Goal: Task Accomplishment & Management: Complete application form

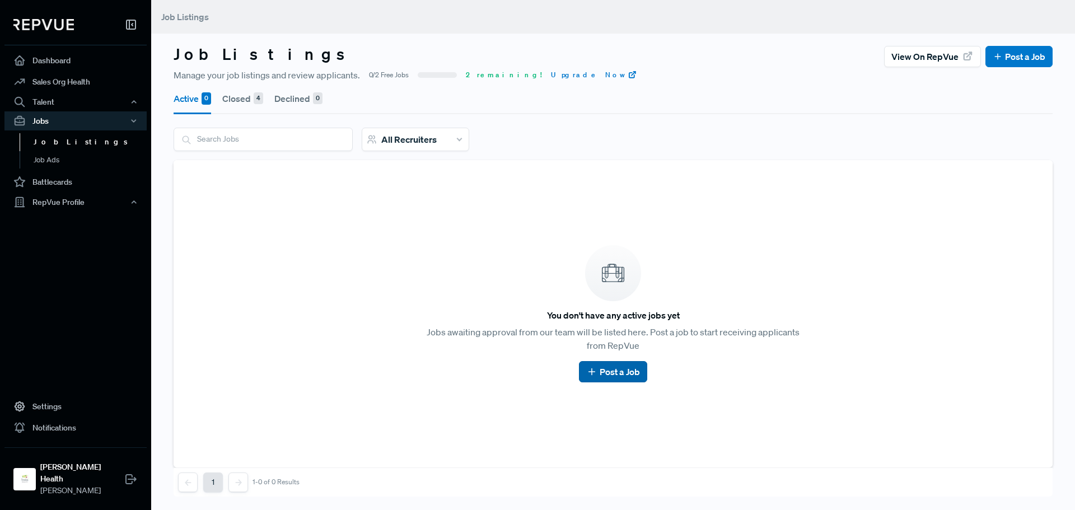
click at [632, 379] on button "Post a Job" at bounding box center [613, 371] width 68 height 21
click at [589, 372] on use at bounding box center [592, 372] width 6 height 6
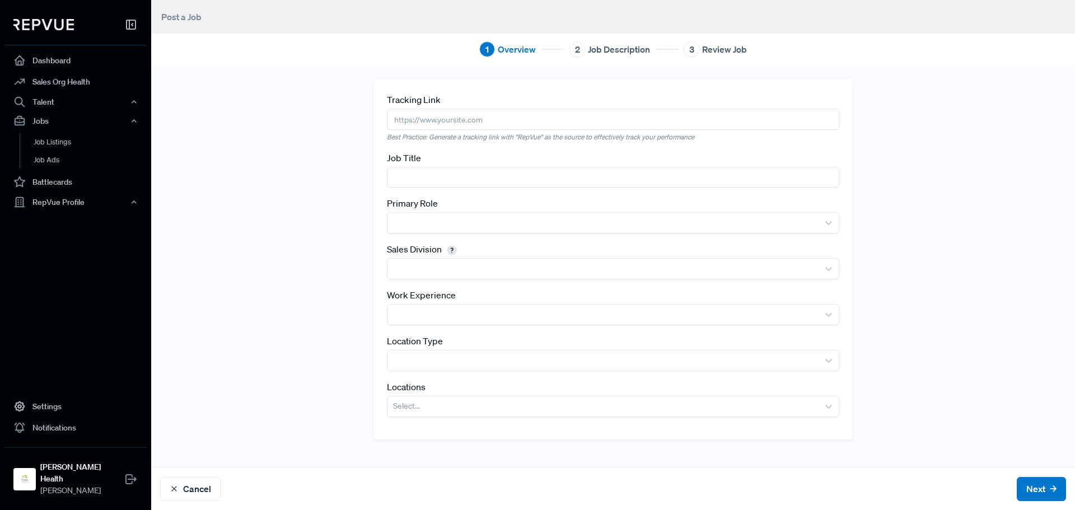
click at [446, 119] on input "text" at bounding box center [613, 119] width 453 height 21
click at [425, 120] on input "text" at bounding box center [613, 119] width 453 height 21
paste input "[URL][DOMAIN_NAME]"
type input "[URL][DOMAIN_NAME]"
drag, startPoint x: 756, startPoint y: 124, endPoint x: 203, endPoint y: 151, distance: 553.4
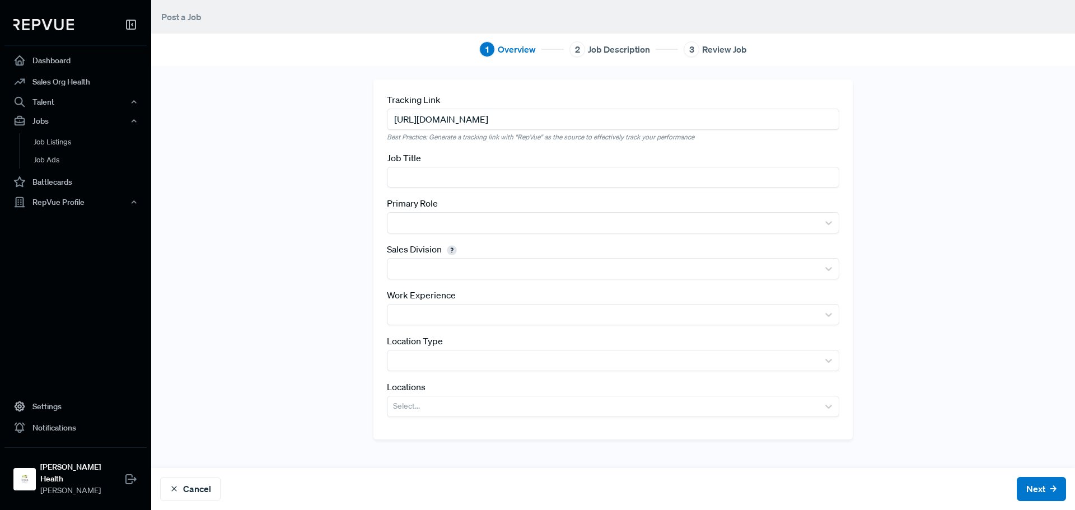
click at [203, 151] on div "Tracking Link [URL][DOMAIN_NAME] Best Practice: Generate a tracking link with "…" at bounding box center [613, 288] width 924 height 444
click at [407, 117] on input "text" at bounding box center [613, 119] width 453 height 21
paste input "[URL][DOMAIN_NAME]"
type input "[URL][DOMAIN_NAME]"
click at [451, 179] on input "text" at bounding box center [613, 177] width 453 height 21
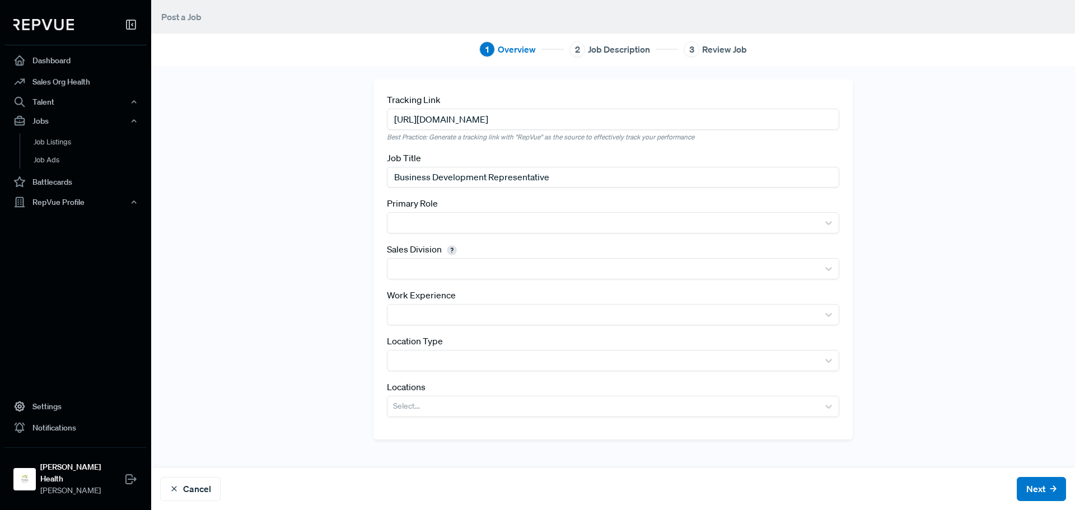
type input "Business Development Representative"
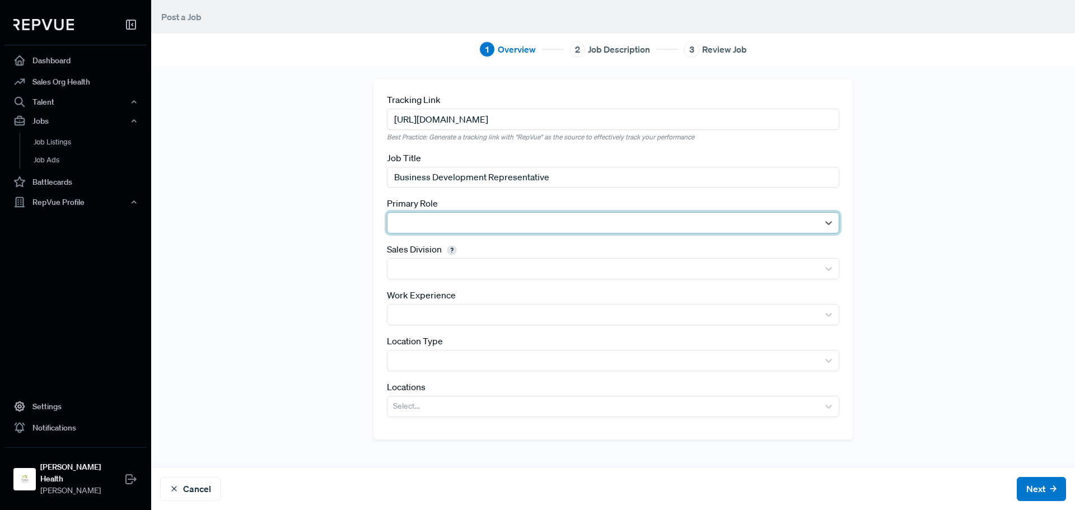
click at [626, 212] on div at bounding box center [613, 222] width 453 height 21
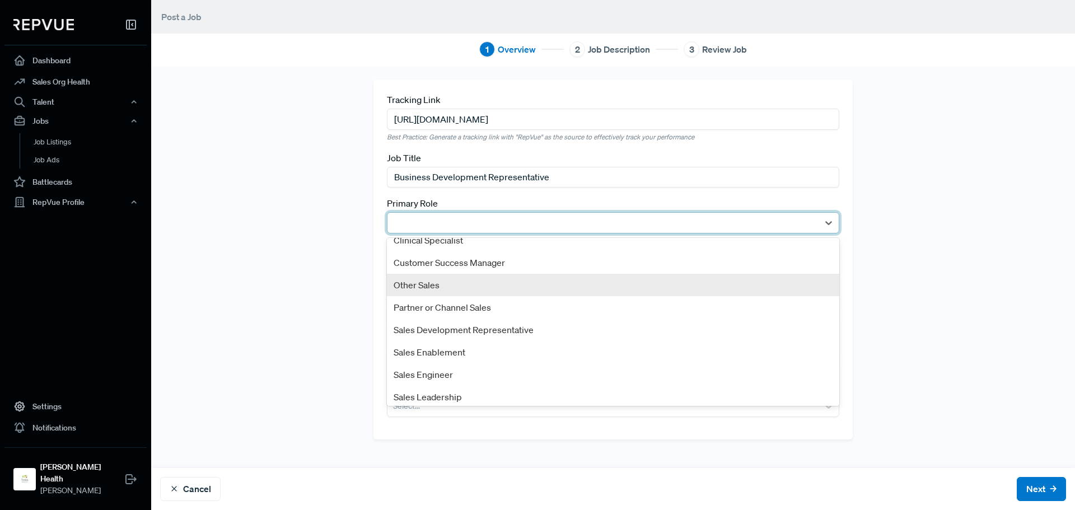
scroll to position [60, 0]
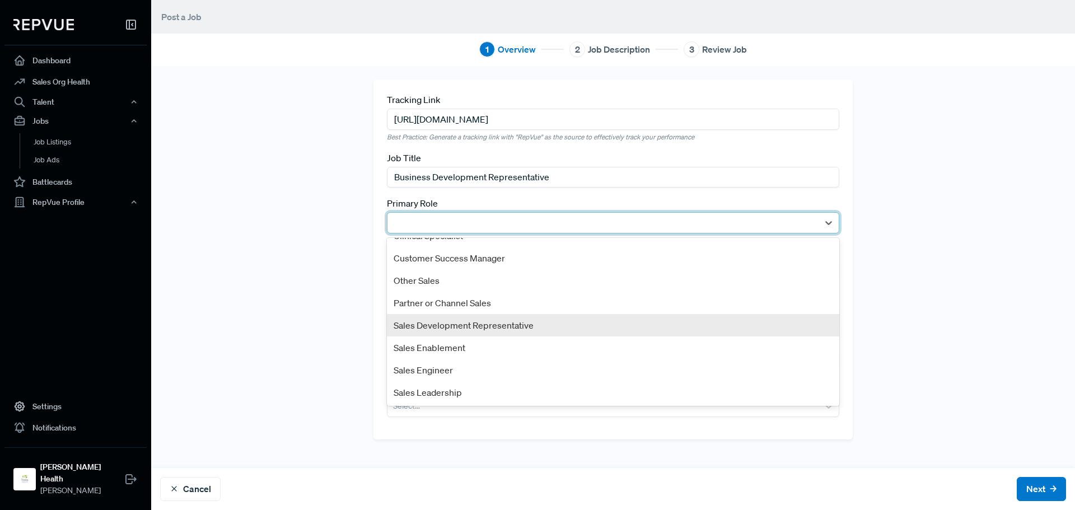
click at [523, 319] on div "Sales Development Representative" at bounding box center [613, 325] width 453 height 22
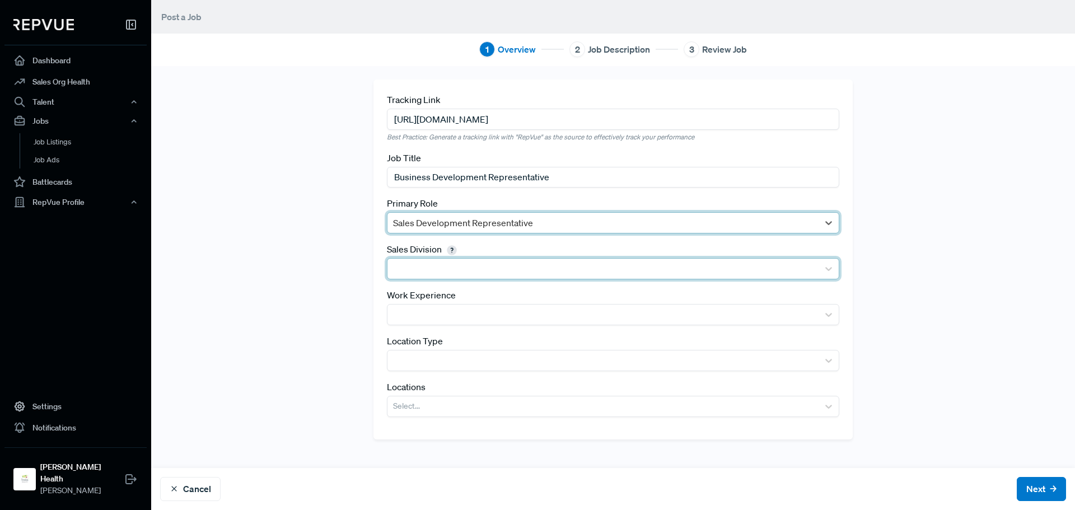
click at [498, 277] on div at bounding box center [603, 269] width 431 height 20
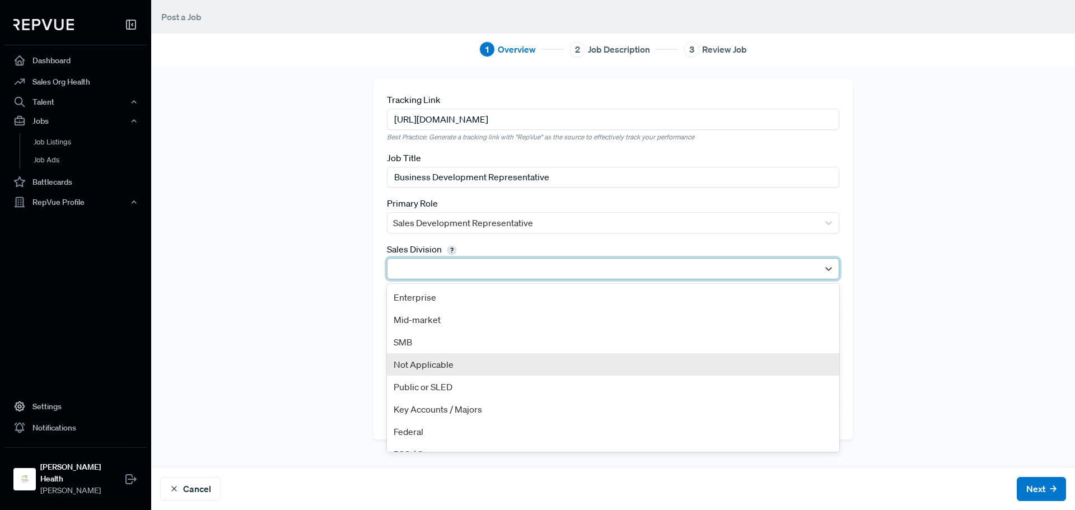
click at [456, 369] on div "Not Applicable" at bounding box center [613, 364] width 453 height 22
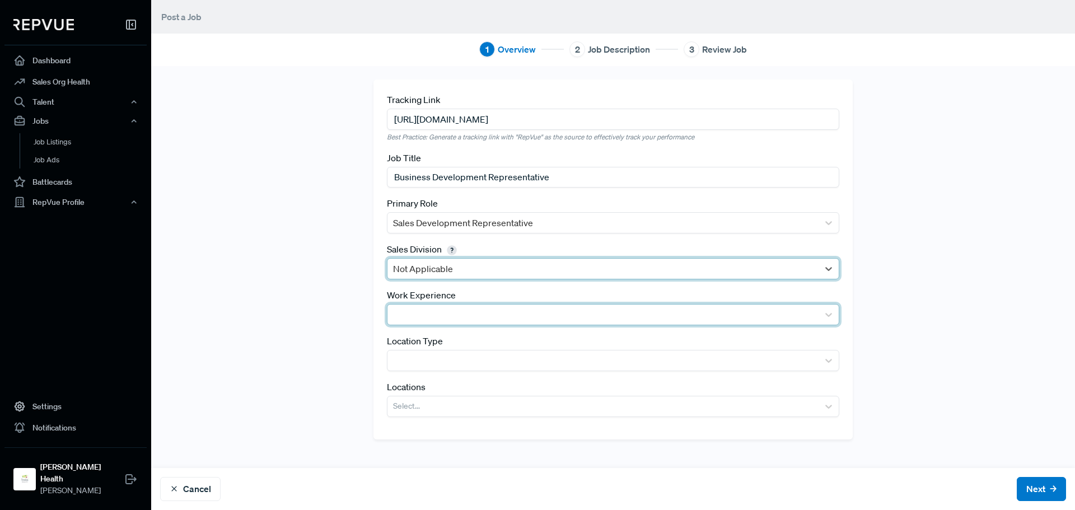
click at [398, 313] on div at bounding box center [603, 315] width 420 height 16
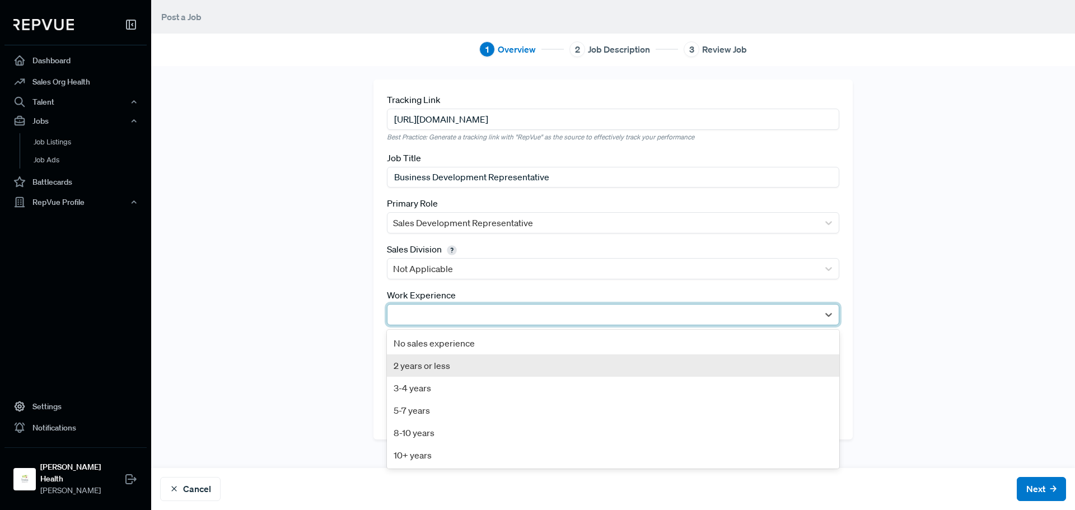
click at [475, 370] on div "2 years or less" at bounding box center [613, 366] width 453 height 22
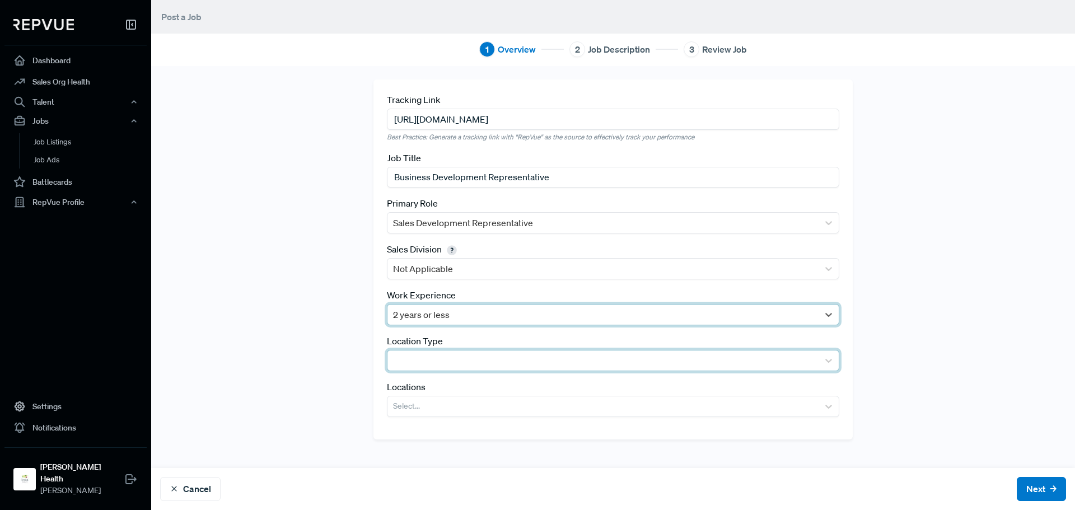
click at [472, 366] on div at bounding box center [603, 361] width 420 height 16
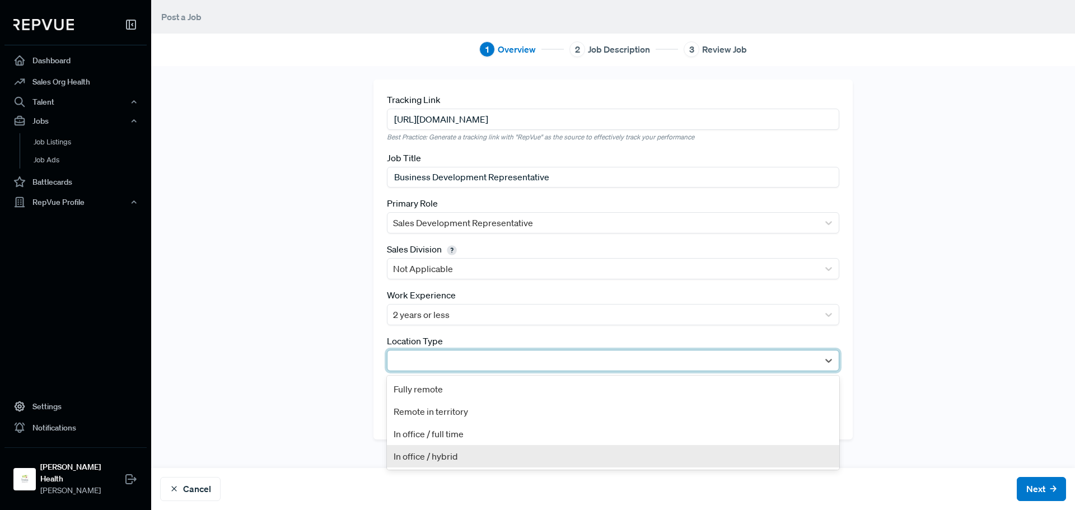
click at [468, 456] on div "In office / hybrid" at bounding box center [613, 456] width 453 height 22
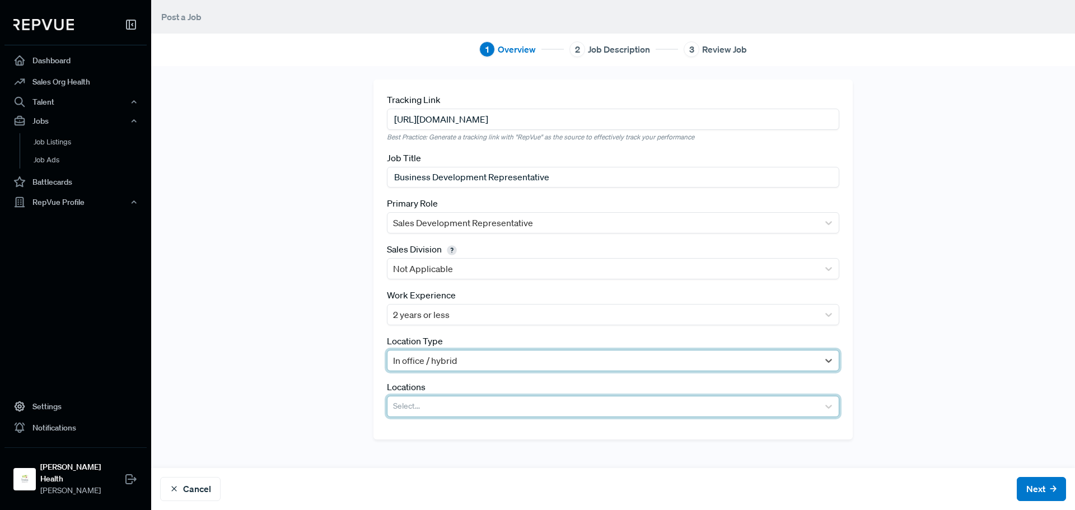
click at [453, 399] on div at bounding box center [603, 407] width 420 height 16
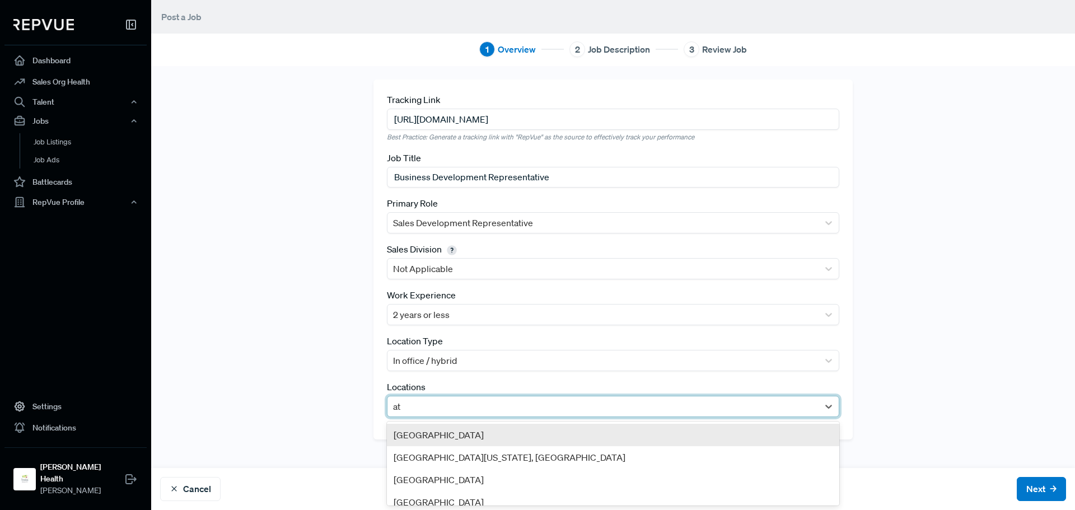
type input "atl"
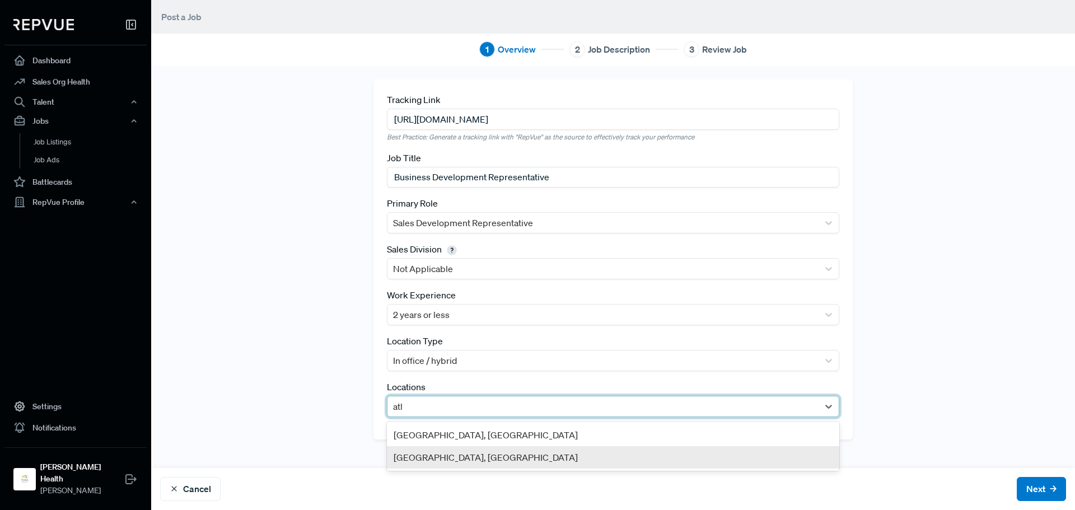
click at [414, 463] on div "[GEOGRAPHIC_DATA], [GEOGRAPHIC_DATA]" at bounding box center [613, 457] width 453 height 22
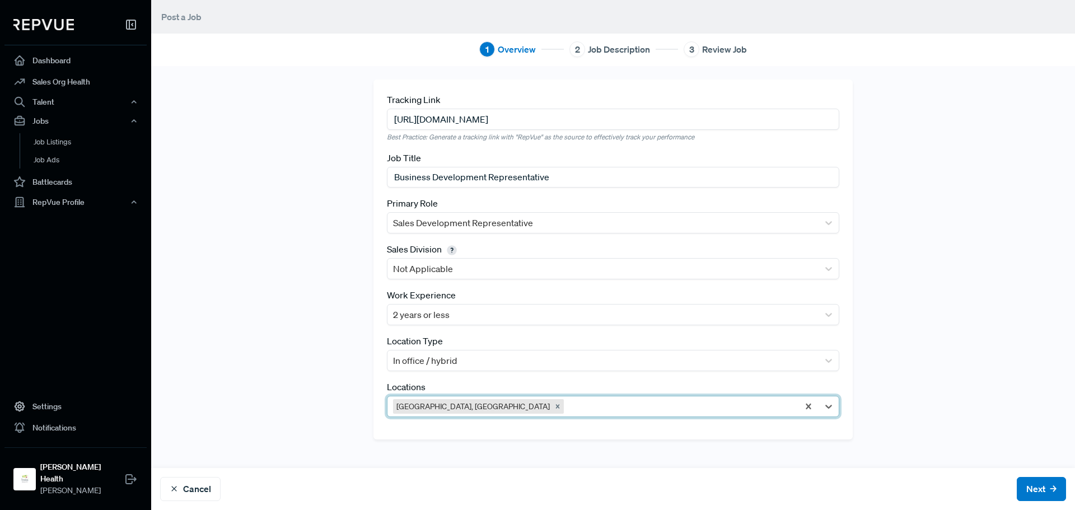
click at [566, 408] on div at bounding box center [679, 407] width 227 height 16
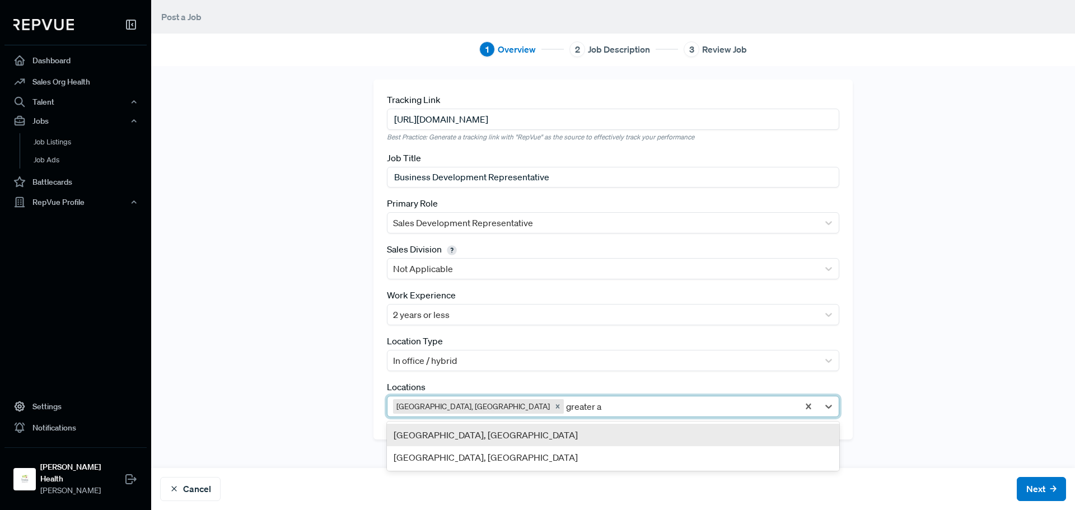
type input "greater at"
click at [484, 434] on div "[GEOGRAPHIC_DATA], [GEOGRAPHIC_DATA]" at bounding box center [613, 435] width 453 height 22
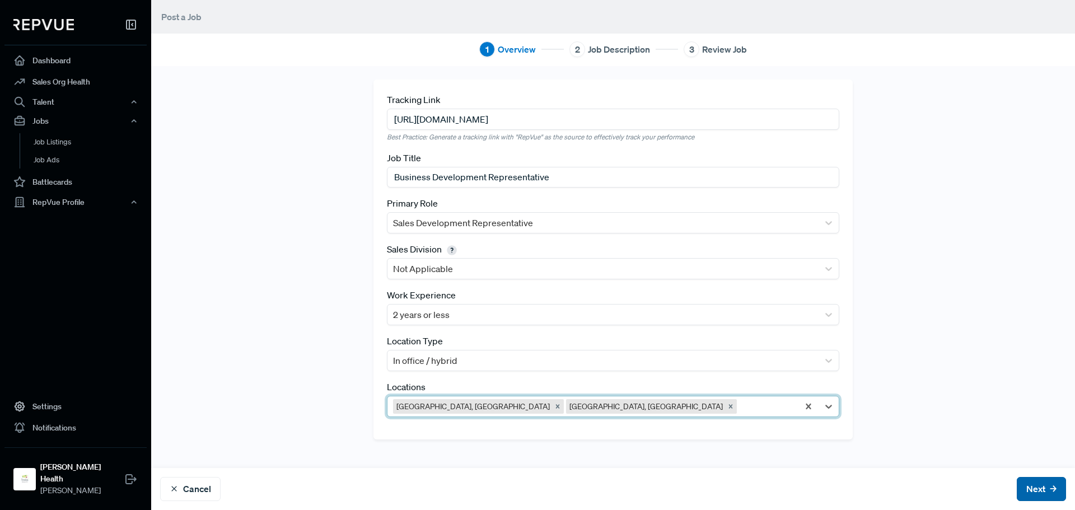
click at [1017, 478] on button "Next" at bounding box center [1041, 489] width 49 height 24
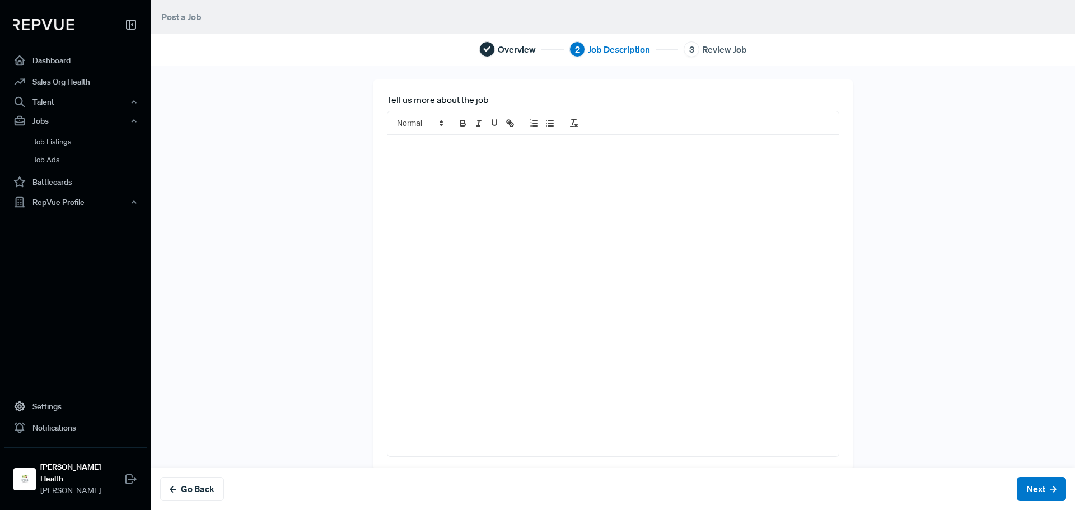
click at [548, 150] on p at bounding box center [613, 147] width 435 height 11
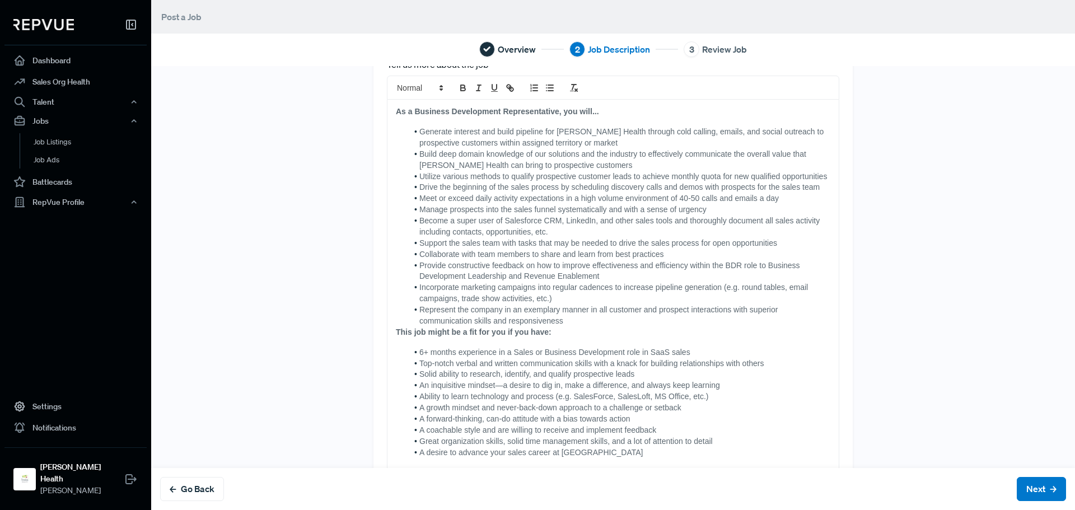
scroll to position [71, 0]
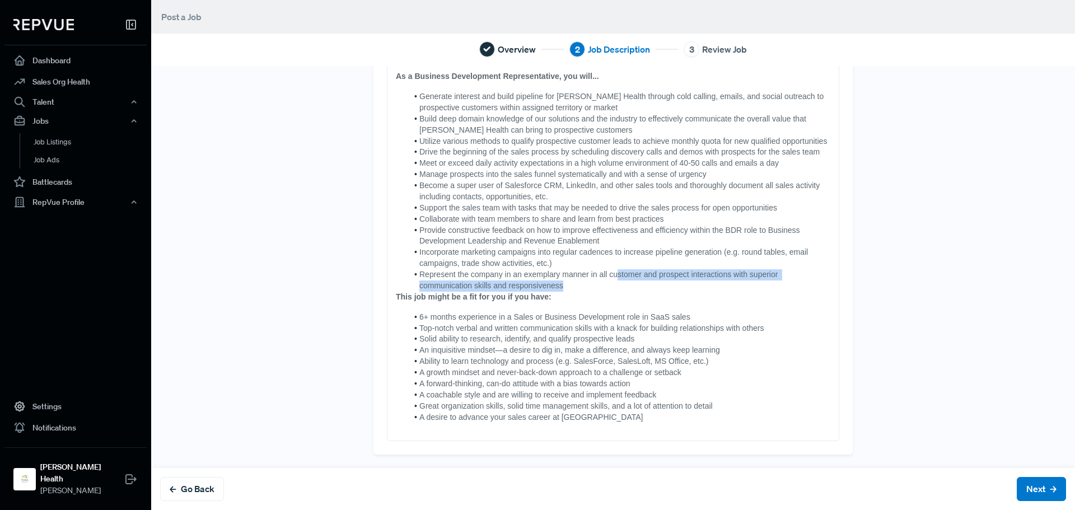
click at [610, 280] on li "Represent the company in an exemplary manner in all customer and prospect inter…" at bounding box center [619, 280] width 423 height 22
click at [590, 286] on li "Represent the company in an exemplary manner in all customer and prospect inter…" at bounding box center [619, 280] width 423 height 22
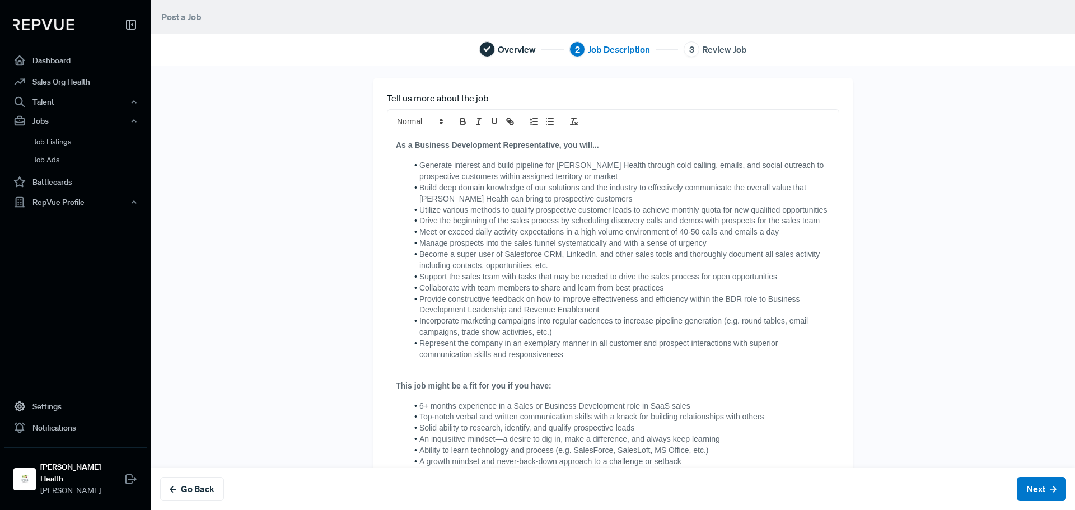
scroll to position [0, 0]
click at [1021, 491] on button "Next" at bounding box center [1041, 489] width 49 height 24
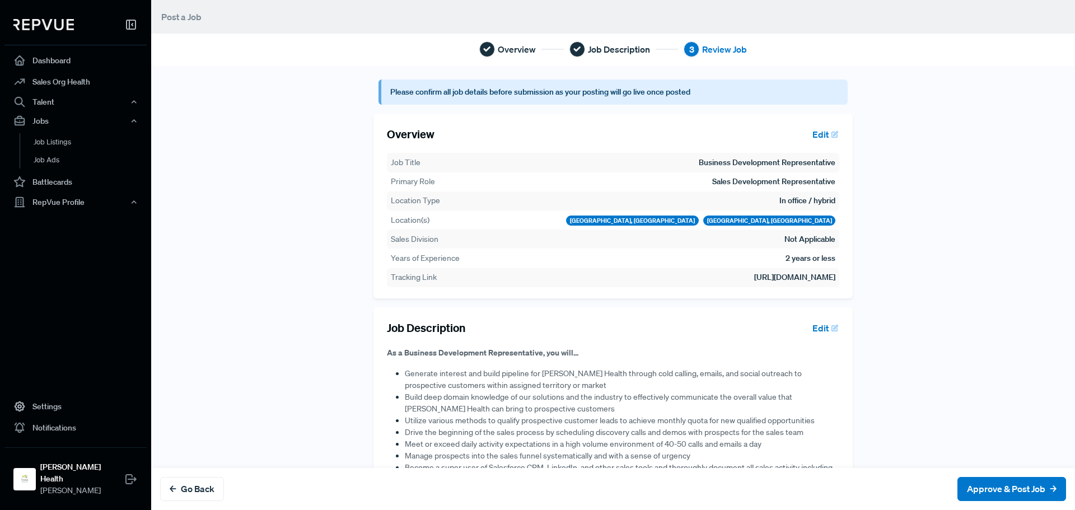
scroll to position [300, 0]
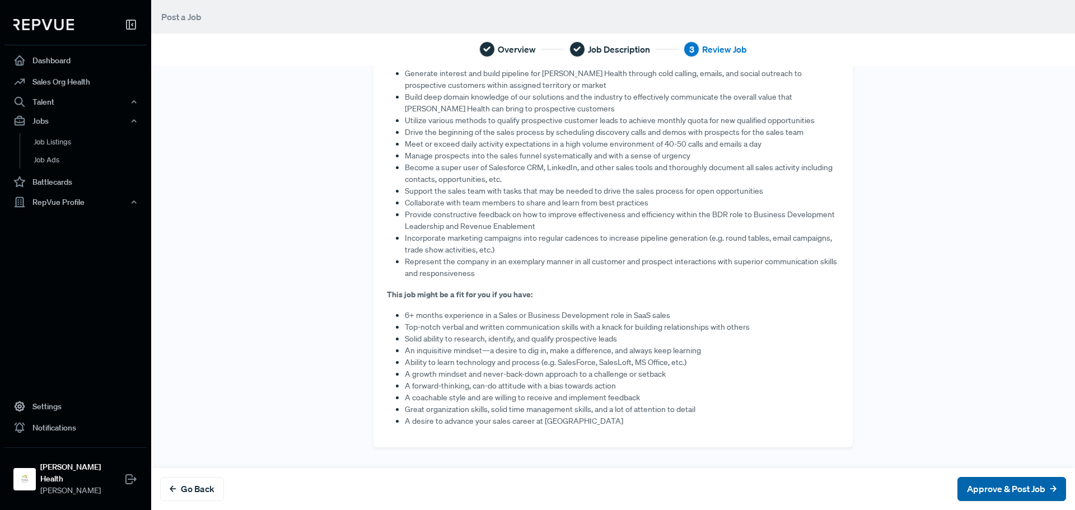
click at [991, 490] on button "Approve & Post Job" at bounding box center [1012, 489] width 109 height 24
